Goal: Task Accomplishment & Management: Manage account settings

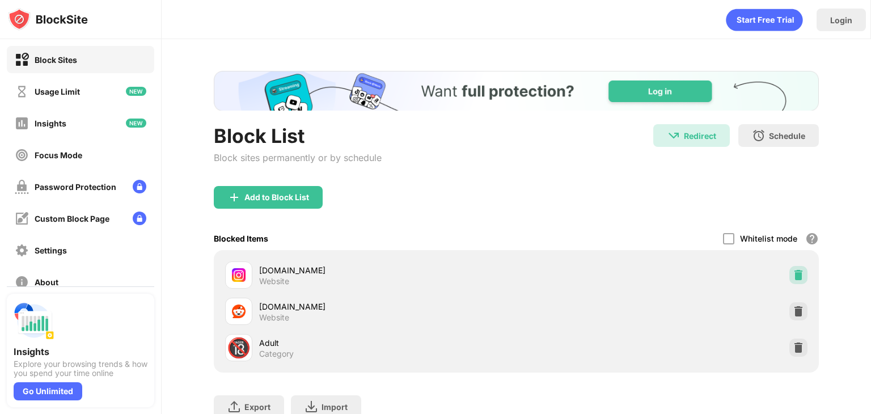
click at [793, 269] on img at bounding box center [798, 274] width 11 height 11
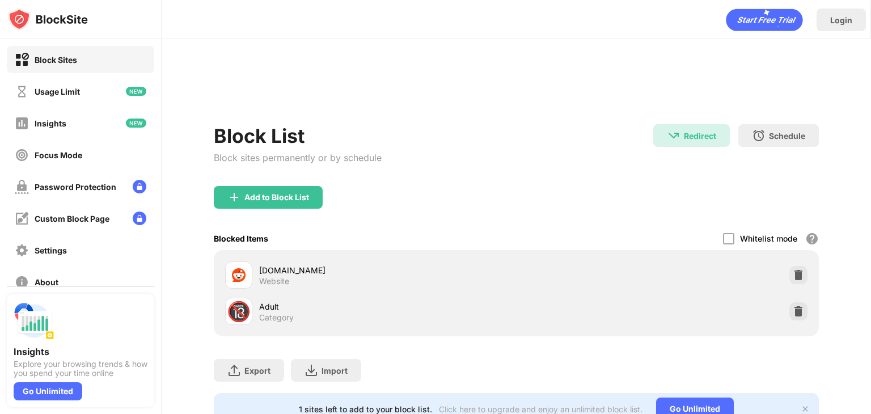
click at [327, 193] on div "Add to Block List" at bounding box center [516, 206] width 605 height 41
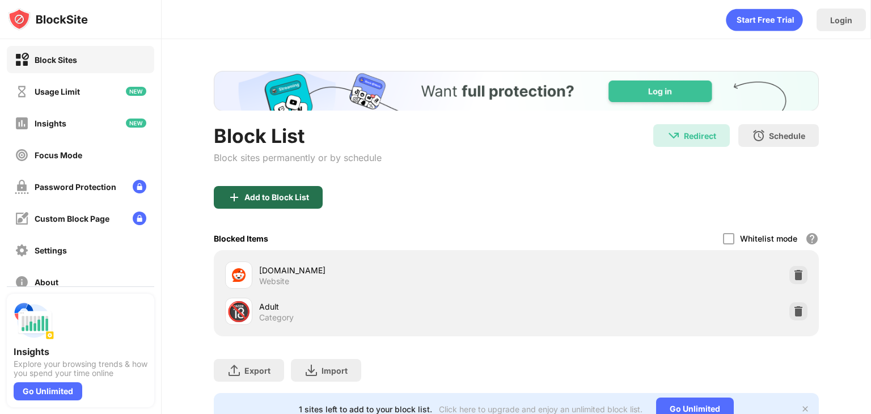
click at [293, 193] on div "Add to Block List" at bounding box center [277, 197] width 65 height 9
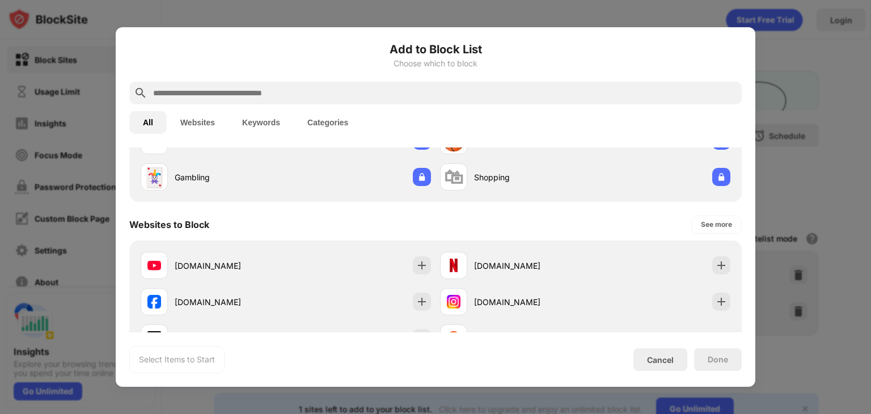
scroll to position [101, 0]
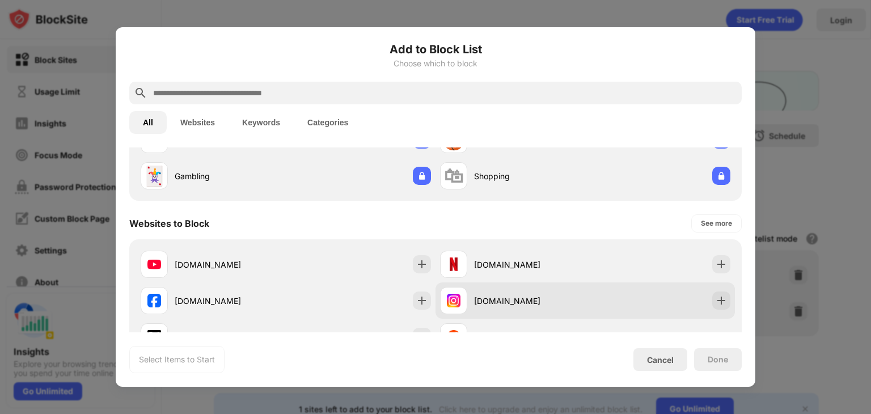
click at [592, 301] on div "[DOMAIN_NAME]" at bounding box center [586, 301] width 300 height 36
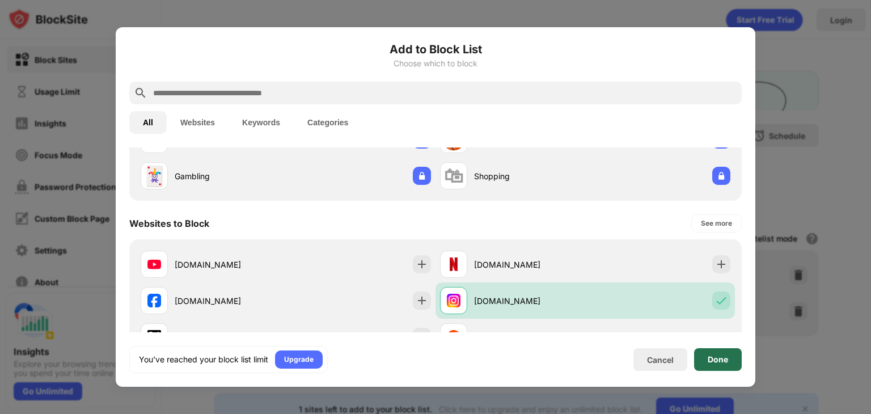
click at [730, 361] on div "Done" at bounding box center [718, 359] width 48 height 23
